Goal: Find specific page/section: Find specific page/section

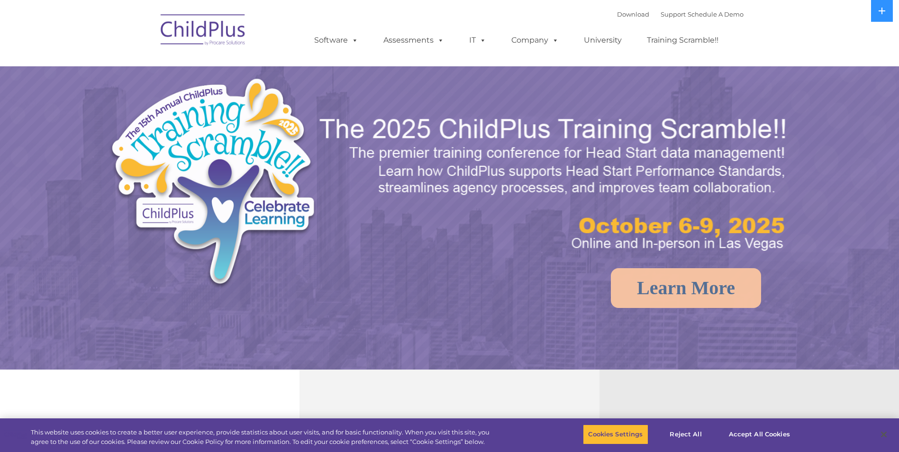
select select "MEDIUM"
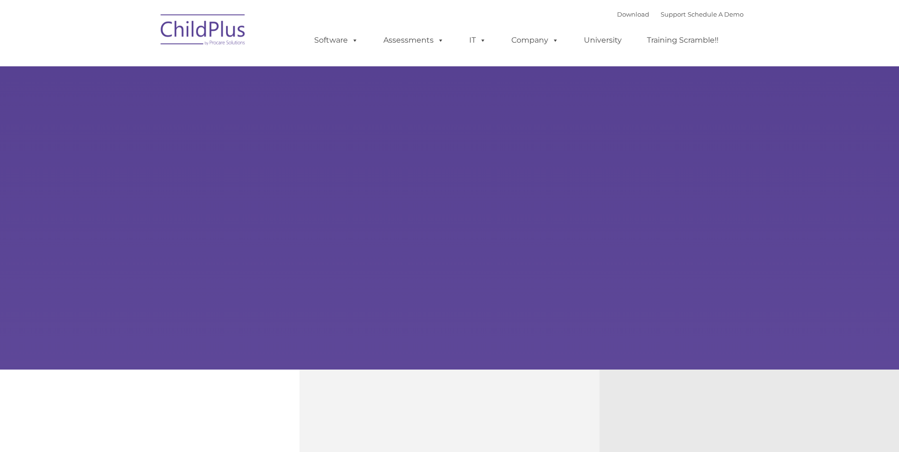
type input ""
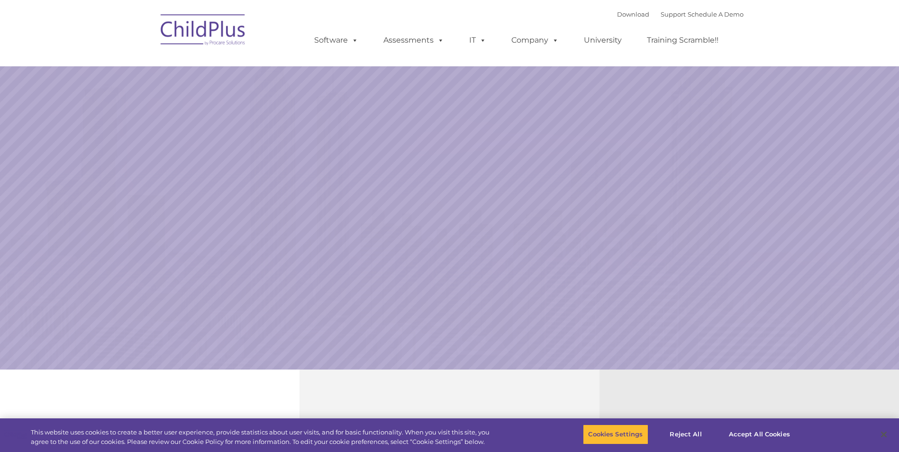
select select "MEDIUM"
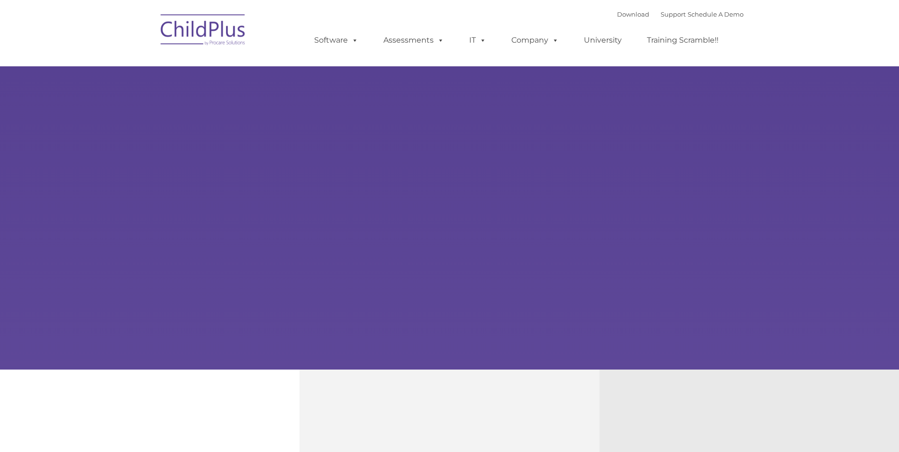
type input ""
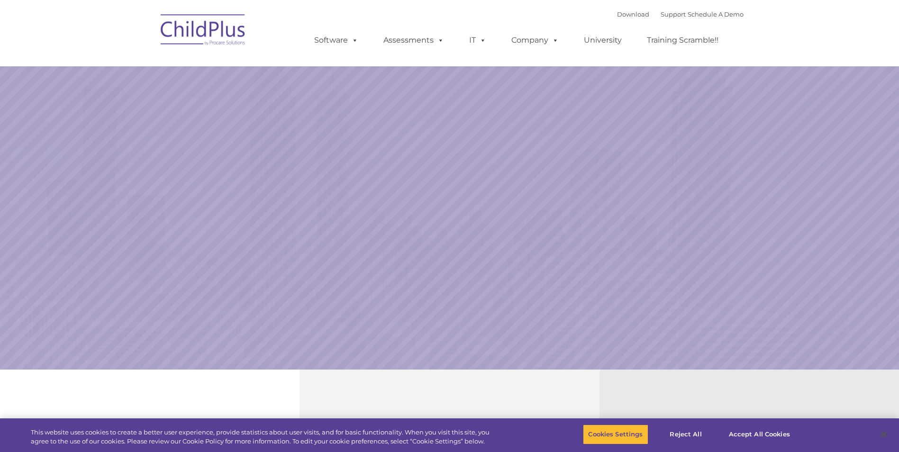
select select "MEDIUM"
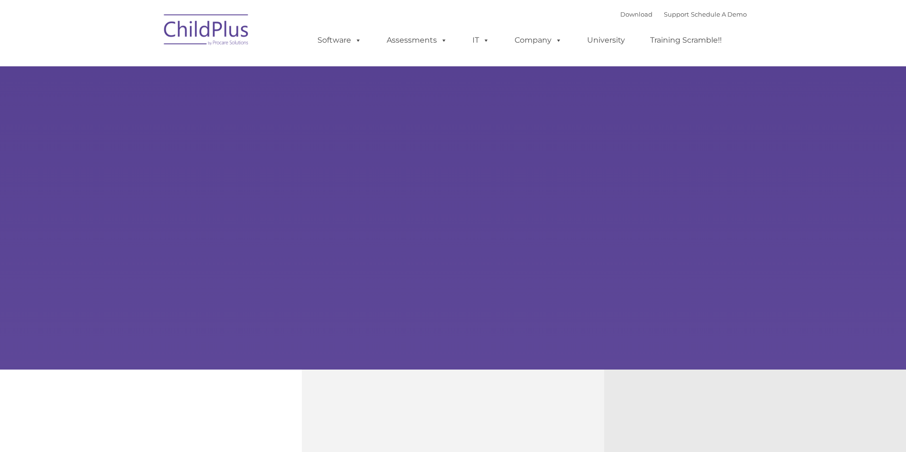
type input ""
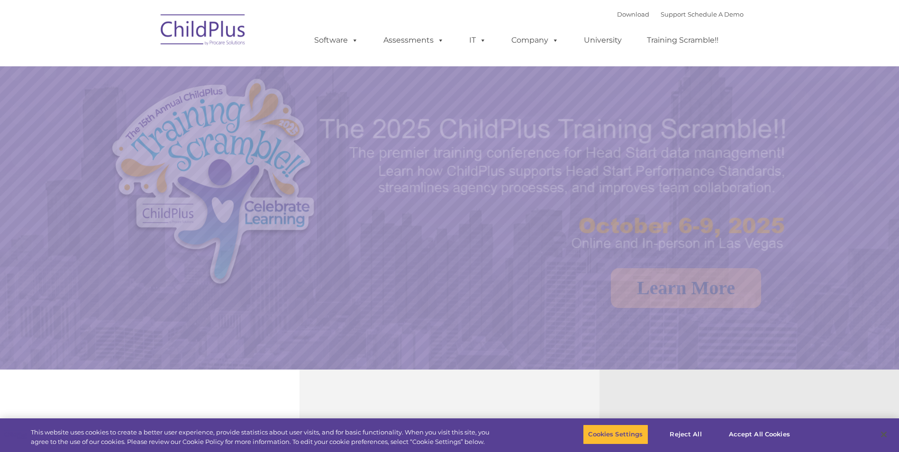
select select "MEDIUM"
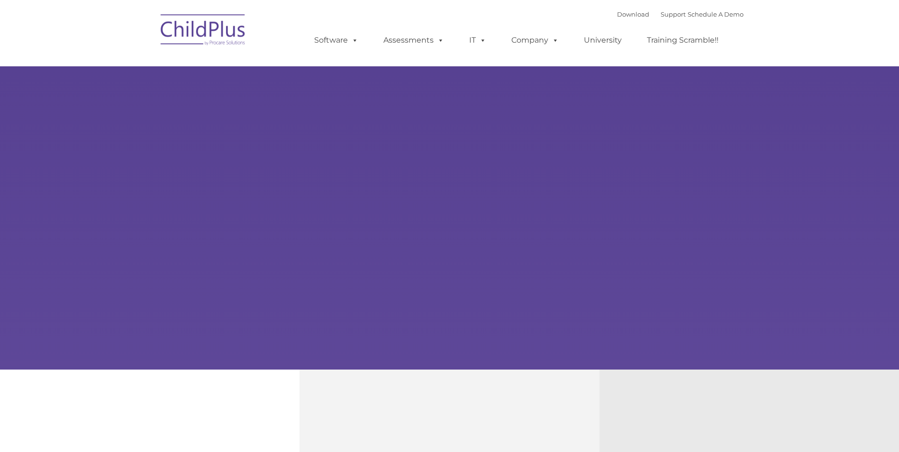
type input ""
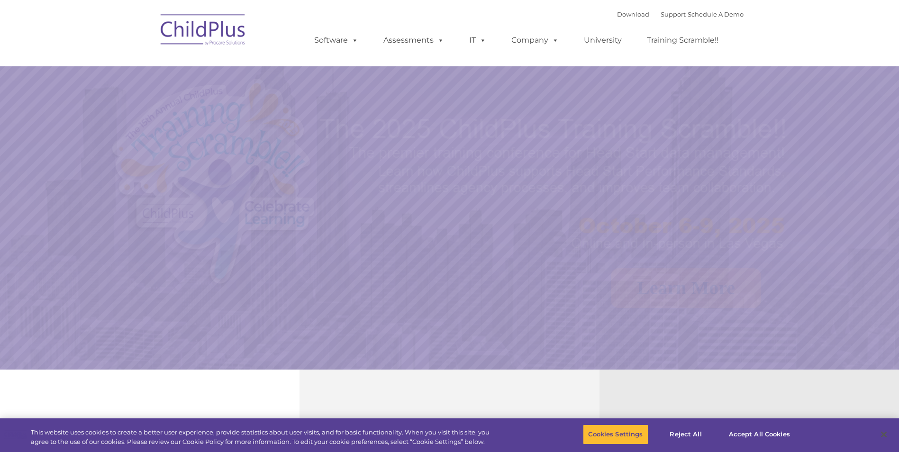
select select "MEDIUM"
